Goal: Obtain resource: Download file/media

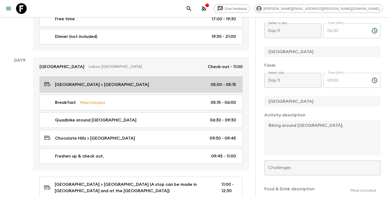
scroll to position [990, 0]
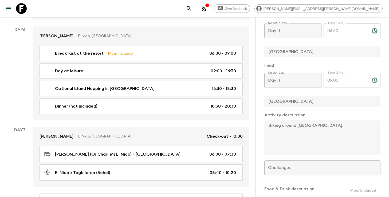
click at [192, 11] on icon "search adventures" at bounding box center [189, 8] width 6 height 6
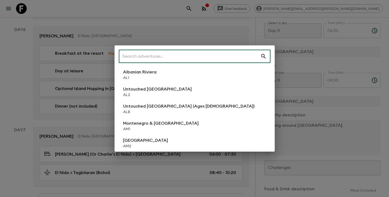
click at [170, 60] on input "text" at bounding box center [190, 56] width 142 height 15
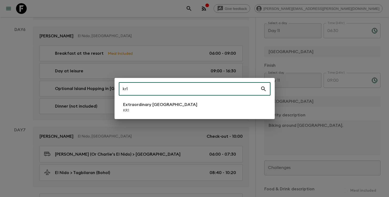
type input "kr1"
click at [146, 105] on p "Extraordinary [GEOGRAPHIC_DATA]" at bounding box center [160, 105] width 74 height 6
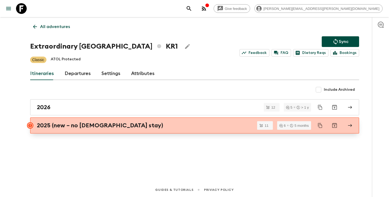
click at [131, 125] on div "2025 (new – no [DEMOGRAPHIC_DATA] stay)" at bounding box center [190, 125] width 306 height 7
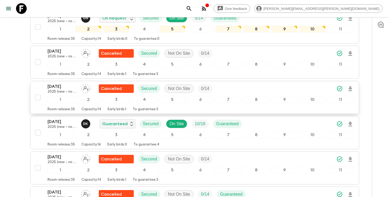
scroll to position [185, 0]
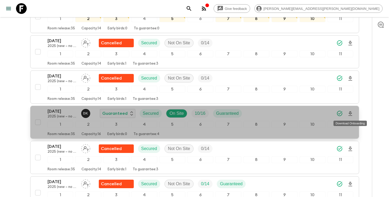
click at [351, 115] on icon "Download Onboarding" at bounding box center [350, 114] width 6 height 6
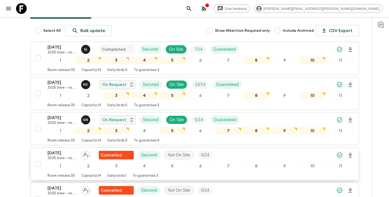
scroll to position [0, 0]
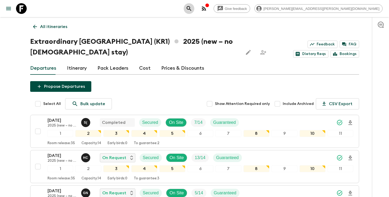
click at [191, 8] on icon "search adventures" at bounding box center [189, 8] width 5 height 5
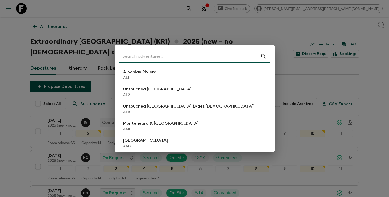
click at [206, 55] on input "text" at bounding box center [190, 56] width 142 height 15
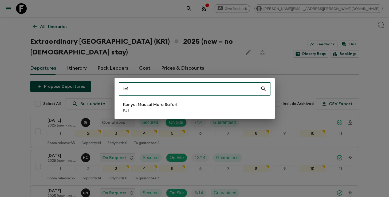
type input "ke1"
click at [158, 109] on p "KE1" at bounding box center [150, 110] width 54 height 5
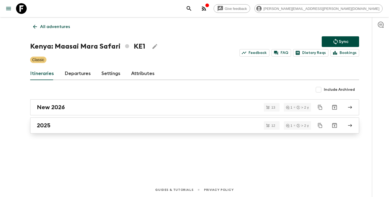
click at [165, 128] on div "2025" at bounding box center [190, 125] width 306 height 7
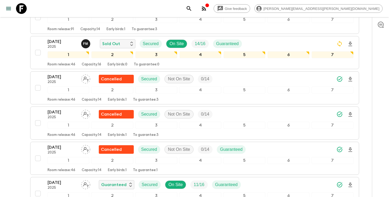
scroll to position [214, 0]
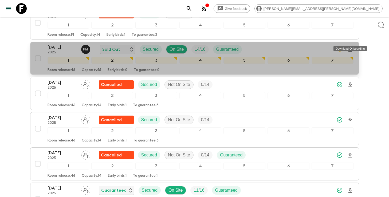
click at [352, 47] on icon "Download Onboarding" at bounding box center [351, 49] width 4 height 5
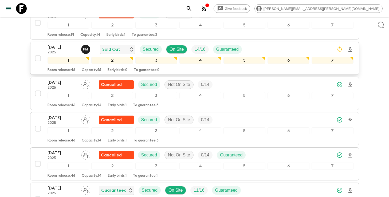
click at [192, 9] on icon "search adventures" at bounding box center [189, 8] width 6 height 6
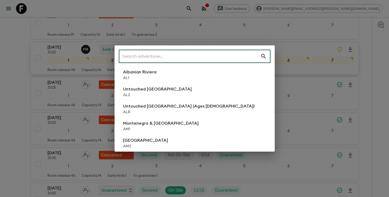
click at [209, 53] on input "text" at bounding box center [190, 56] width 142 height 15
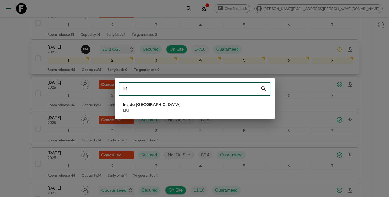
type input "lk1"
click at [167, 105] on li "Inside [GEOGRAPHIC_DATA] LK1" at bounding box center [195, 107] width 152 height 15
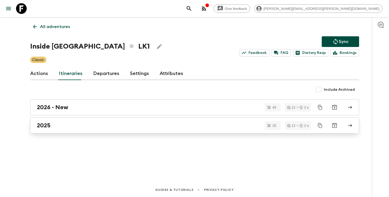
click at [154, 127] on div "2025" at bounding box center [190, 125] width 306 height 7
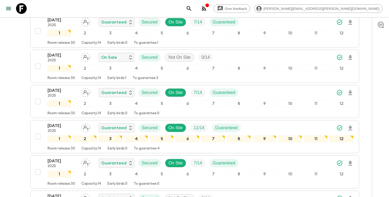
scroll to position [554, 0]
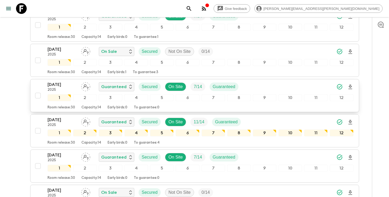
click at [352, 87] on icon "Download Onboarding" at bounding box center [350, 87] width 6 height 6
